Goal: Communication & Community: Answer question/provide support

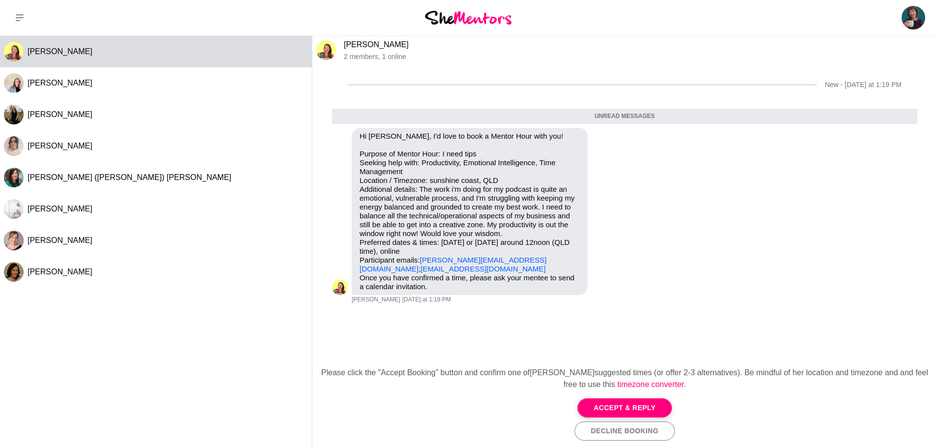
click at [648, 409] on button "Accept & Reply" at bounding box center [624, 407] width 94 height 19
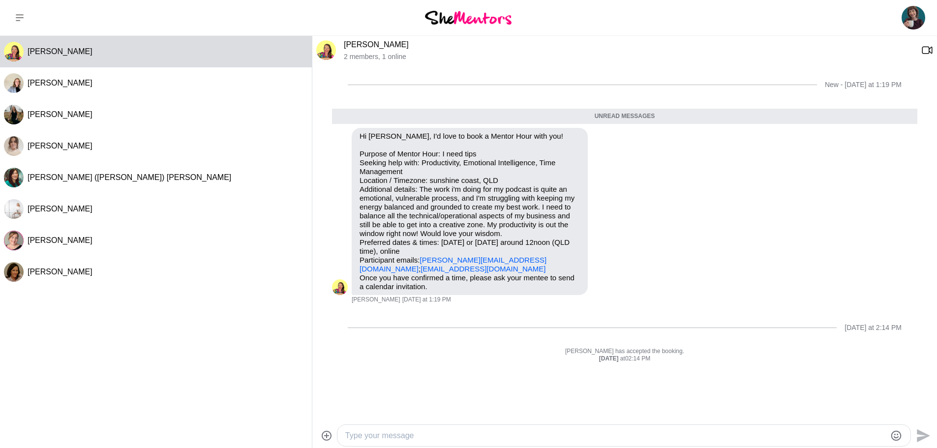
click at [466, 442] on div at bounding box center [623, 435] width 573 height 21
click at [461, 436] on textarea "Type your message" at bounding box center [615, 436] width 540 height 12
type textarea "Hi [PERSON_NAME]!"
type textarea "T"
drag, startPoint x: 469, startPoint y: 434, endPoint x: 235, endPoint y: 425, distance: 233.2
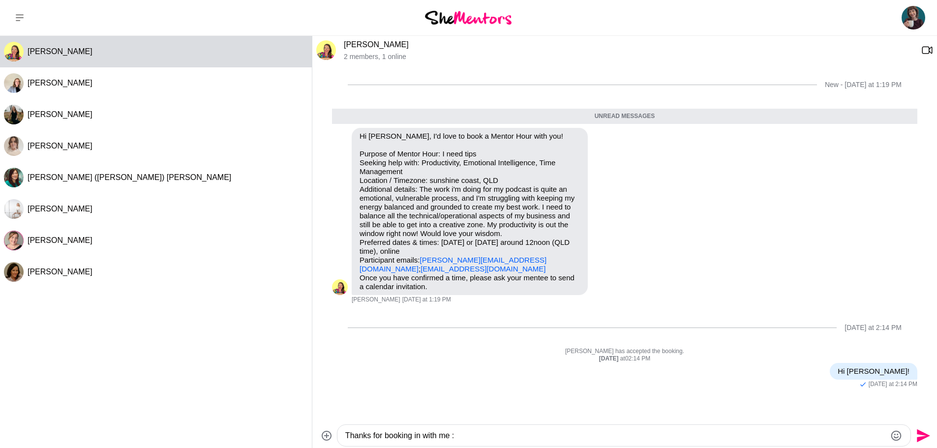
click at [235, 425] on div "[PERSON_NAME] [PERSON_NAME] [PERSON_NAME] [PERSON_NAME] ([PERSON_NAME]) [PERSON…" at bounding box center [468, 242] width 937 height 412
paste textarea "So happy to have you book in via SheMentors :) Please find a time that matches …"
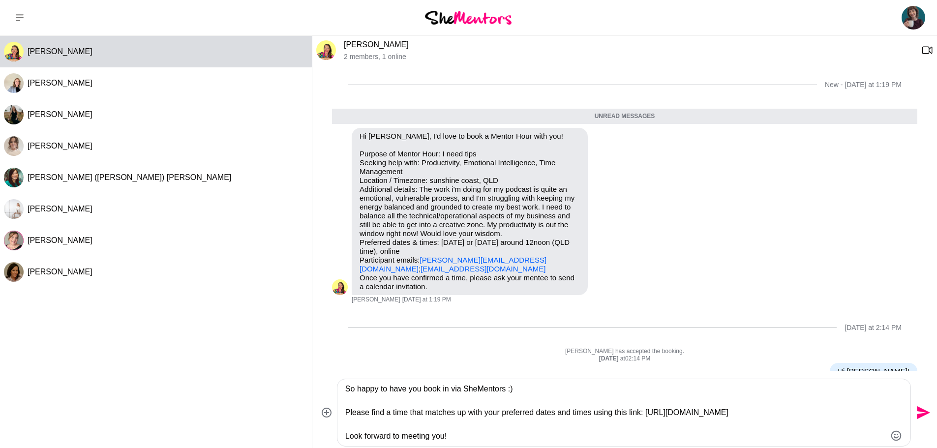
click at [482, 428] on textarea "So happy to have you book in via SheMentors :) Please find a time that matches …" at bounding box center [615, 412] width 540 height 59
drag, startPoint x: 525, startPoint y: 385, endPoint x: 452, endPoint y: 388, distance: 72.3
click at [452, 388] on textarea "So happy to have you book in via SheMentors :) Please find a time that matches …" at bounding box center [615, 412] width 540 height 59
click at [517, 435] on textarea "So happy to have you book in! Please find a time that matches up with your pref…" at bounding box center [615, 412] width 540 height 59
click at [779, 417] on textarea "So happy to have you book in! Please find a time that matches up with your pref…" at bounding box center [615, 412] width 540 height 59
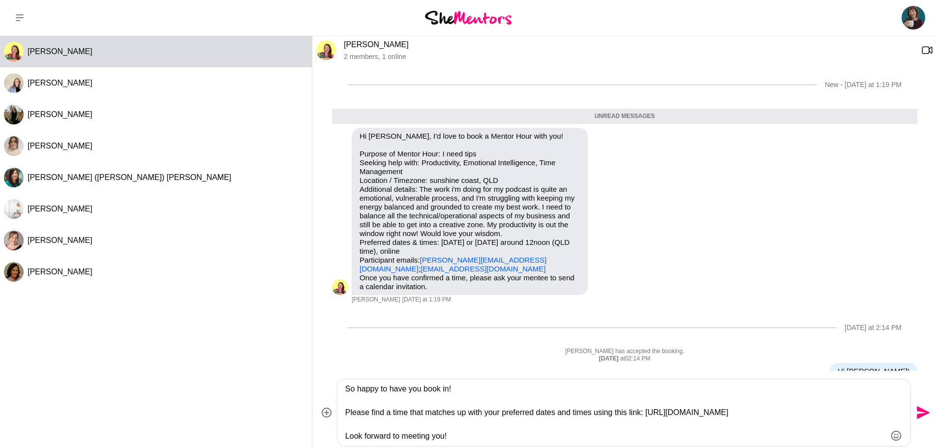
click at [515, 440] on textarea "So happy to have you book in! Please find a time that matches up with your pref…" at bounding box center [615, 412] width 540 height 59
drag, startPoint x: 505, startPoint y: 437, endPoint x: 404, endPoint y: 434, distance: 101.3
click at [404, 434] on textarea "So happy to have you book in! Please find a time that matches up with your pref…" at bounding box center [615, 412] width 540 height 59
type textarea "So happy to have you book in! Please find a time that matches up with your pref…"
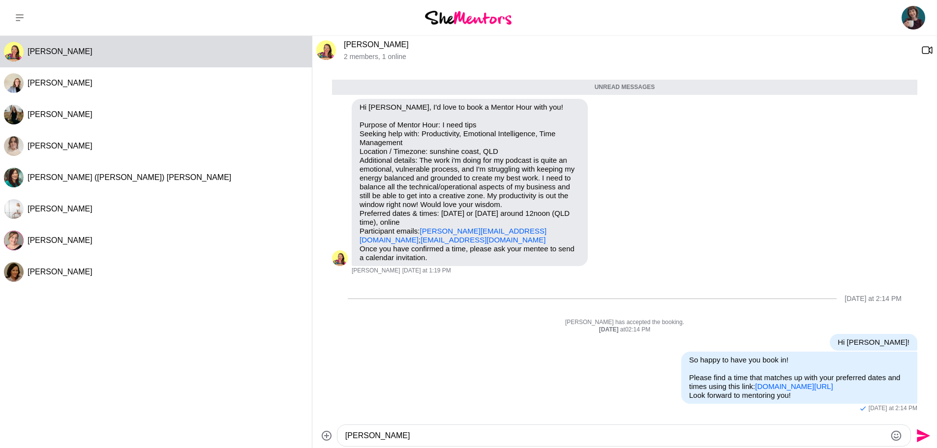
scroll to position [49, 0]
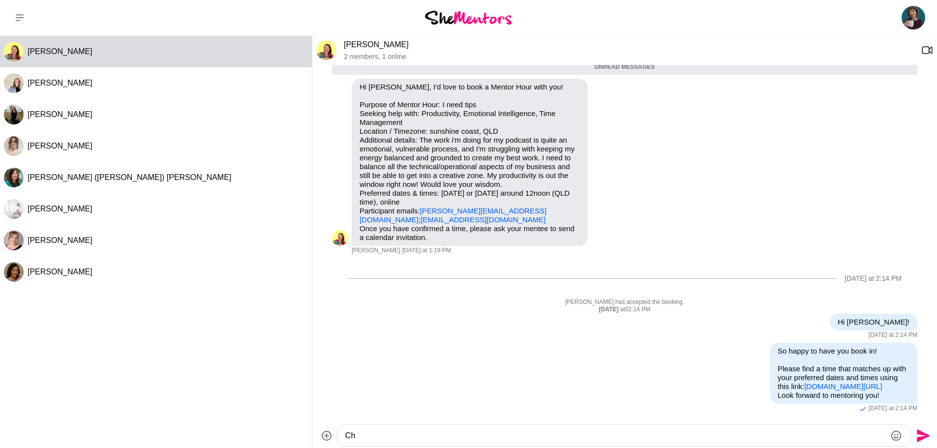
type textarea "C"
